Goal: Transaction & Acquisition: Purchase product/service

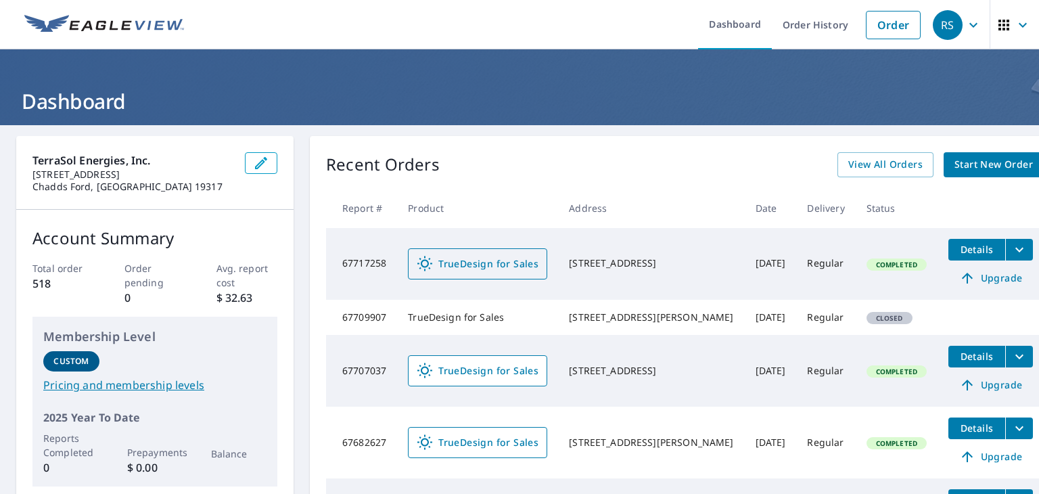
click at [505, 260] on span "TrueDesign for Sales" at bounding box center [478, 264] width 122 height 16
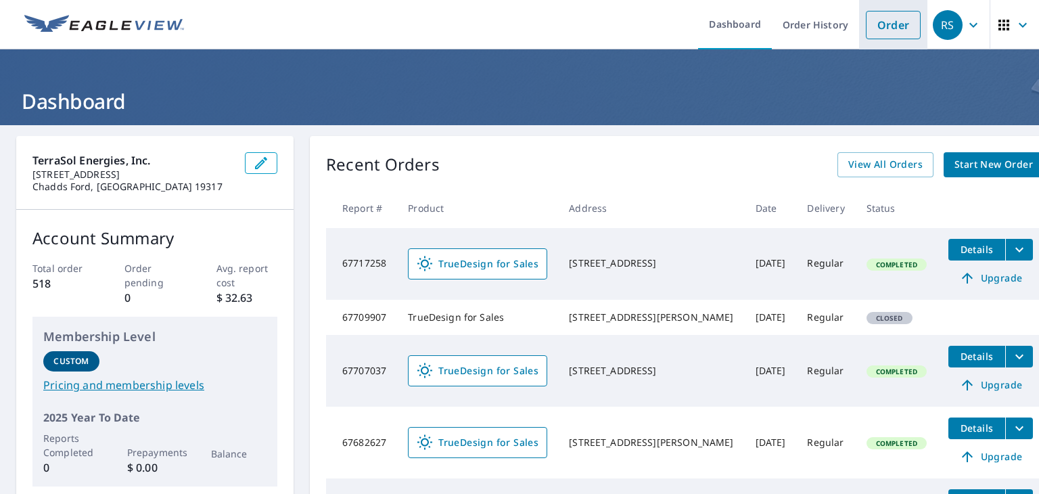
click at [901, 19] on link "Order" at bounding box center [893, 25] width 55 height 28
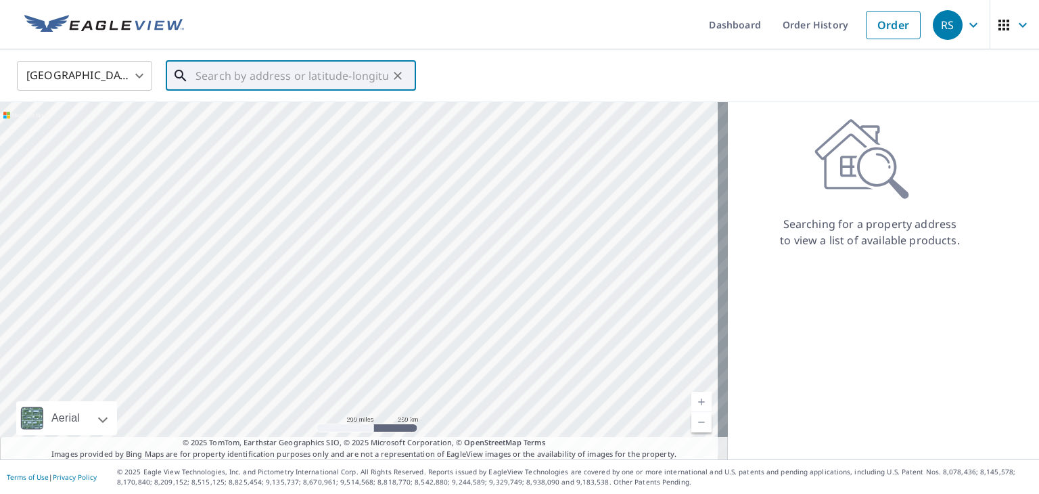
paste input "918 andorra rd Lafayette Hill, PA 19444"
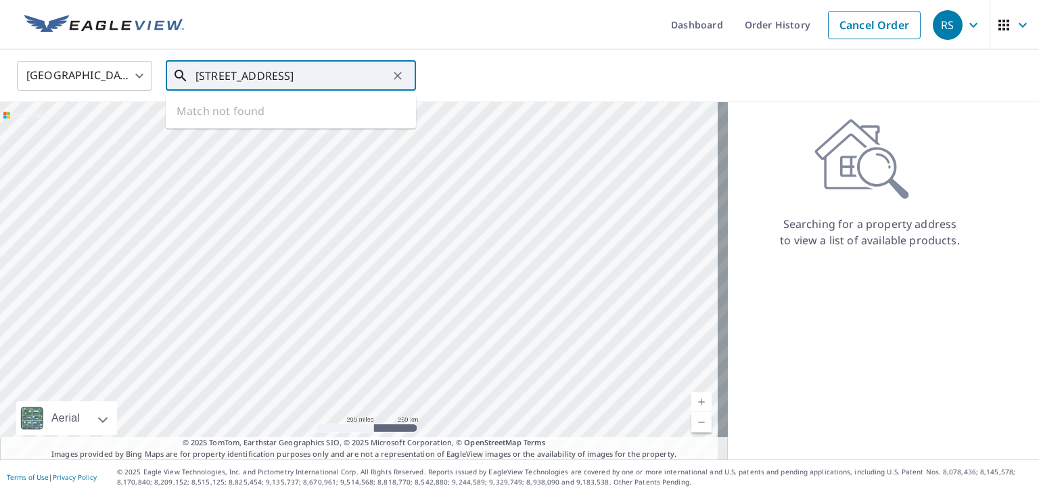
scroll to position [0, 8]
click at [292, 121] on span "918 Andorra Rd" at bounding box center [299, 115] width 212 height 16
type input "918 Andorra Rd Lafayette Hill, PA 19444"
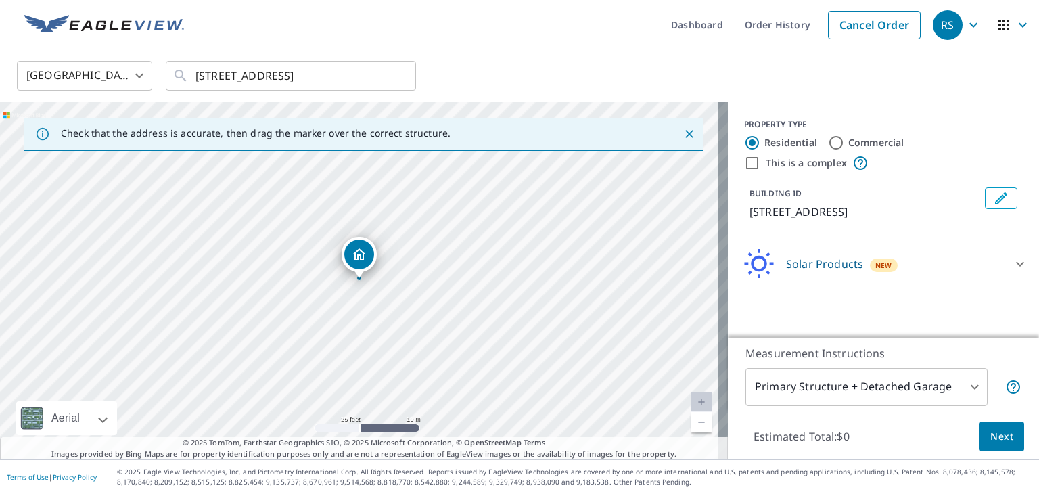
click at [899, 275] on div "Solar Products New" at bounding box center [870, 264] width 265 height 32
click at [931, 266] on div "Solar Products New" at bounding box center [870, 264] width 265 height 32
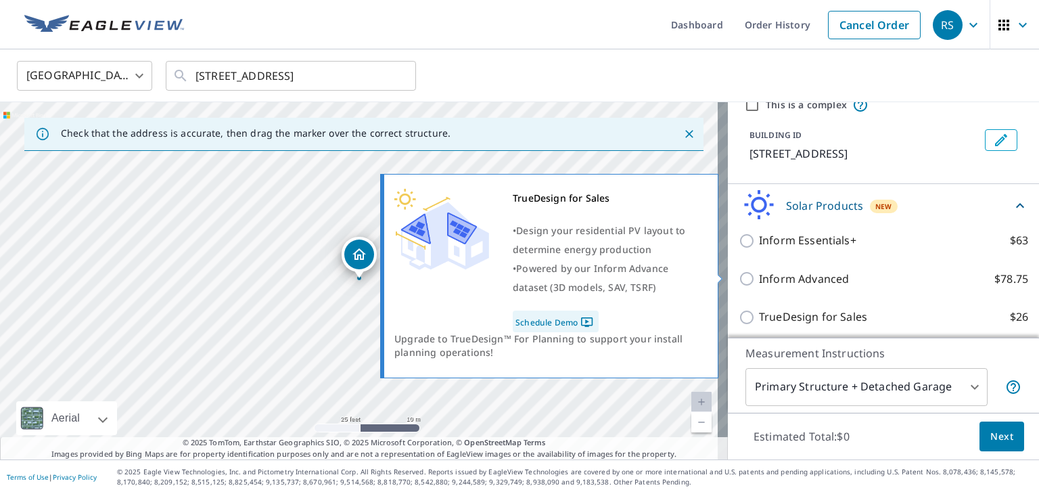
scroll to position [100, 0]
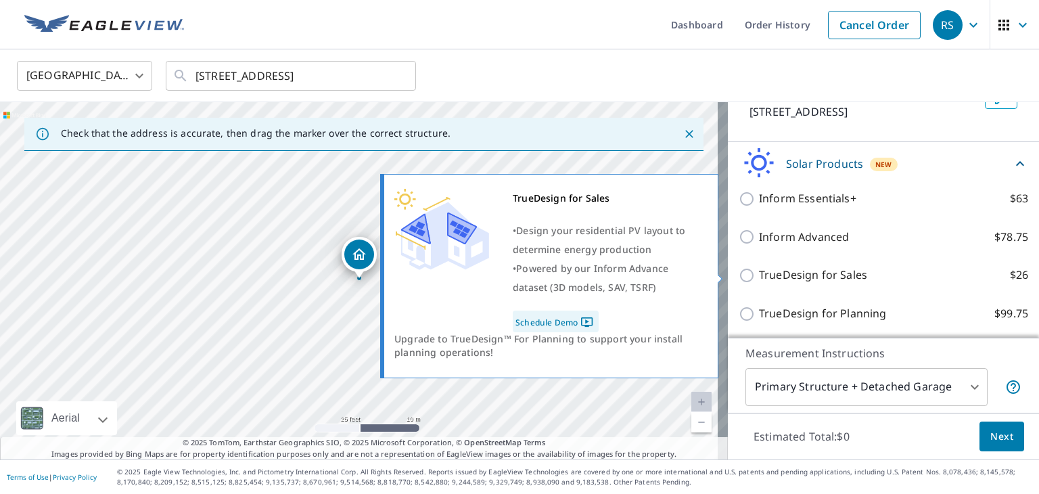
click at [738, 277] on input "TrueDesign for Sales $26" at bounding box center [748, 275] width 20 height 16
checkbox input "true"
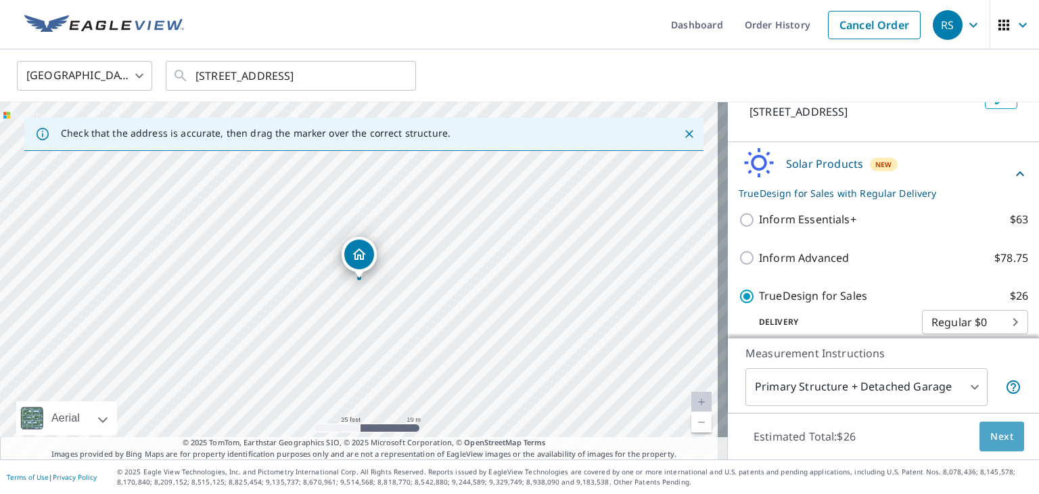
click at [1000, 438] on span "Next" at bounding box center [1001, 436] width 23 height 17
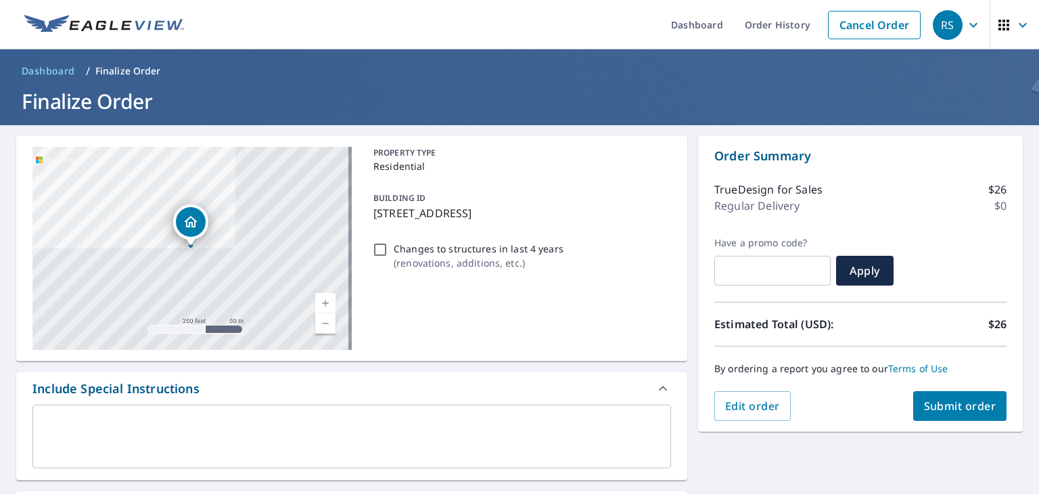
click at [957, 406] on span "Submit order" at bounding box center [960, 405] width 72 height 15
